Goal: Information Seeking & Learning: Learn about a topic

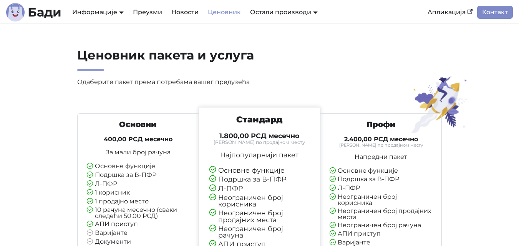
click at [153, 149] on p "За мали број рачуна" at bounding box center [138, 152] width 103 height 6
click at [89, 157] on div "Основни 400,00 РСД месечно За мали број рачуна Основне функције Подршка за В-ПФ…" at bounding box center [138, 191] width 115 height 143
